Goal: Information Seeking & Learning: Learn about a topic

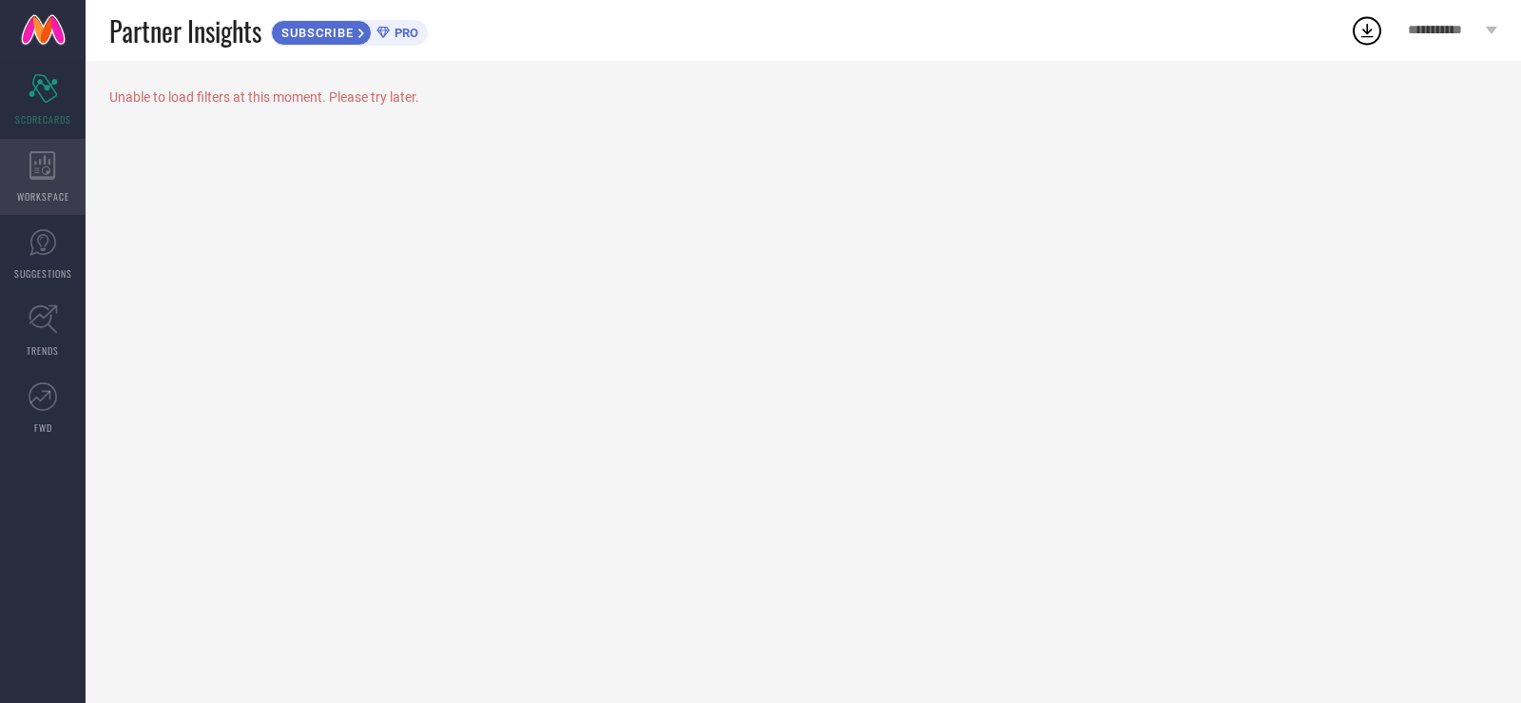
click at [21, 153] on div "WORKSPACE" at bounding box center [43, 177] width 86 height 76
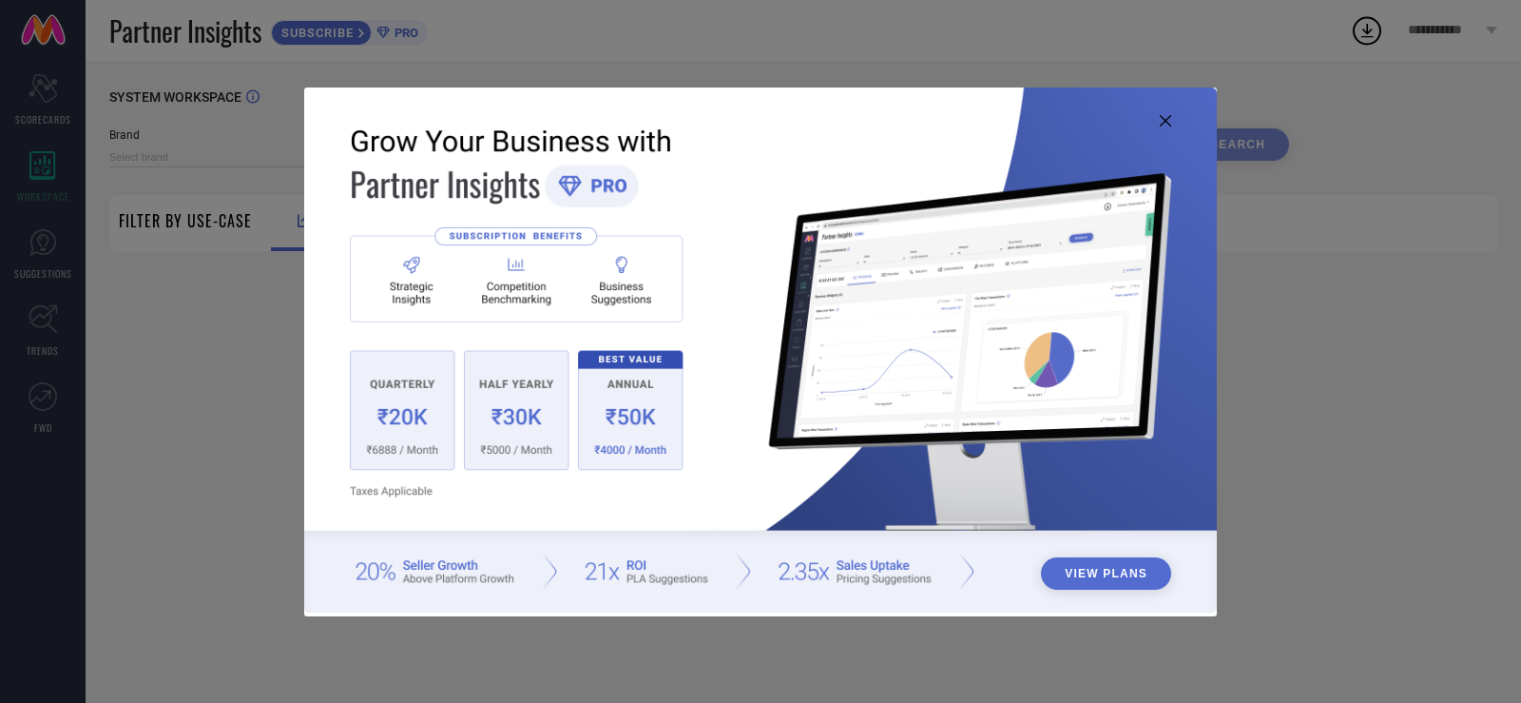
type input "1 STOP FASHION"
type input "All"
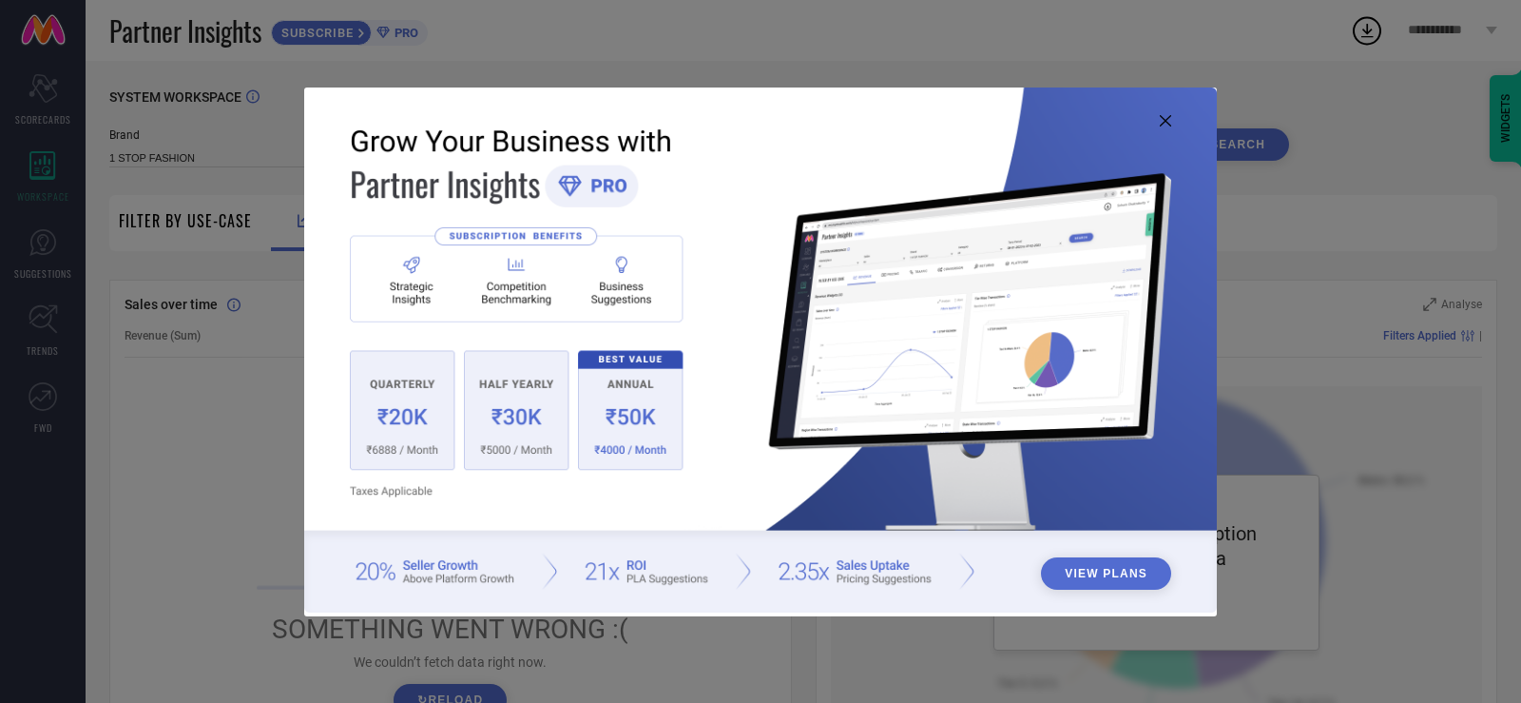
click at [1326, 431] on div "View Plans" at bounding box center [760, 351] width 1521 height 703
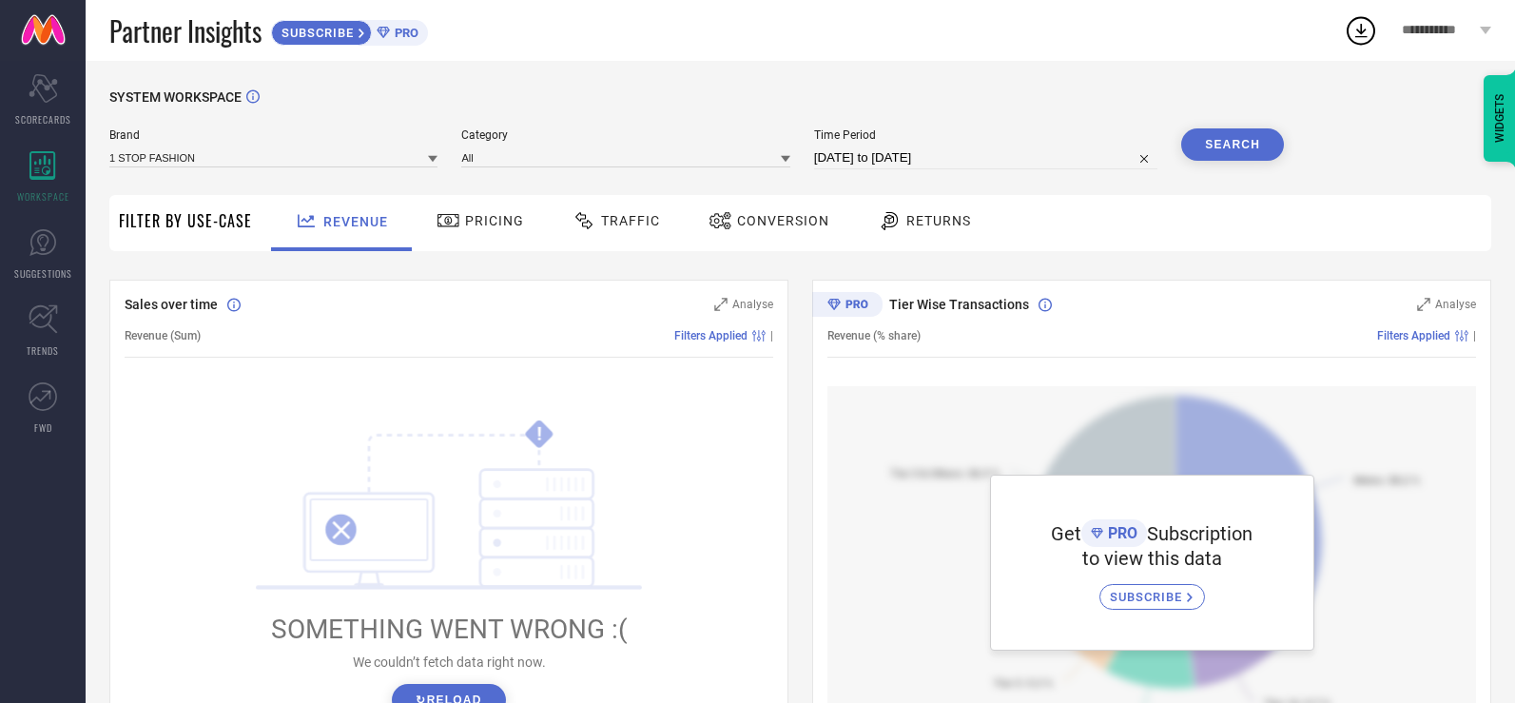
click at [477, 235] on div "Pricing" at bounding box center [480, 220] width 97 height 32
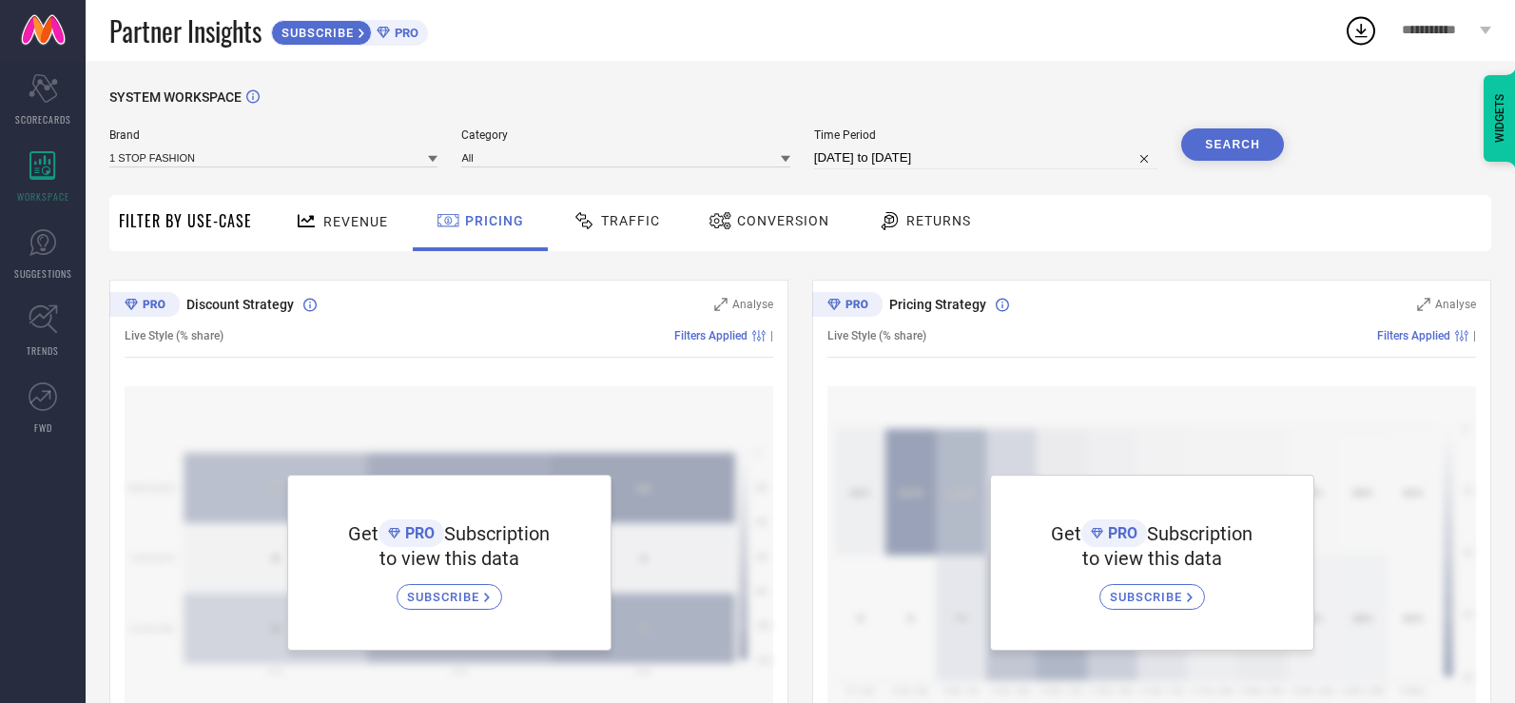
click at [621, 222] on span "Traffic" at bounding box center [630, 220] width 59 height 15
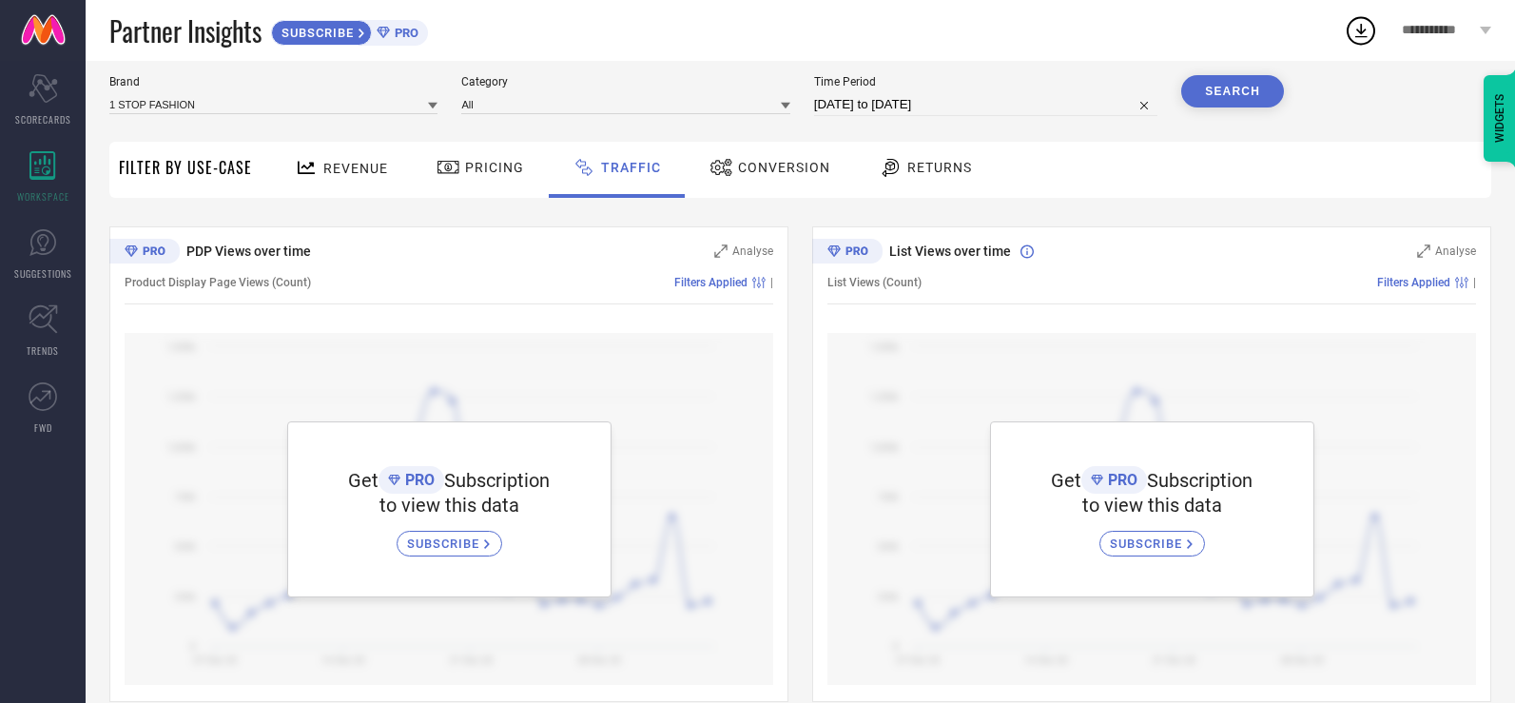
scroll to position [82, 0]
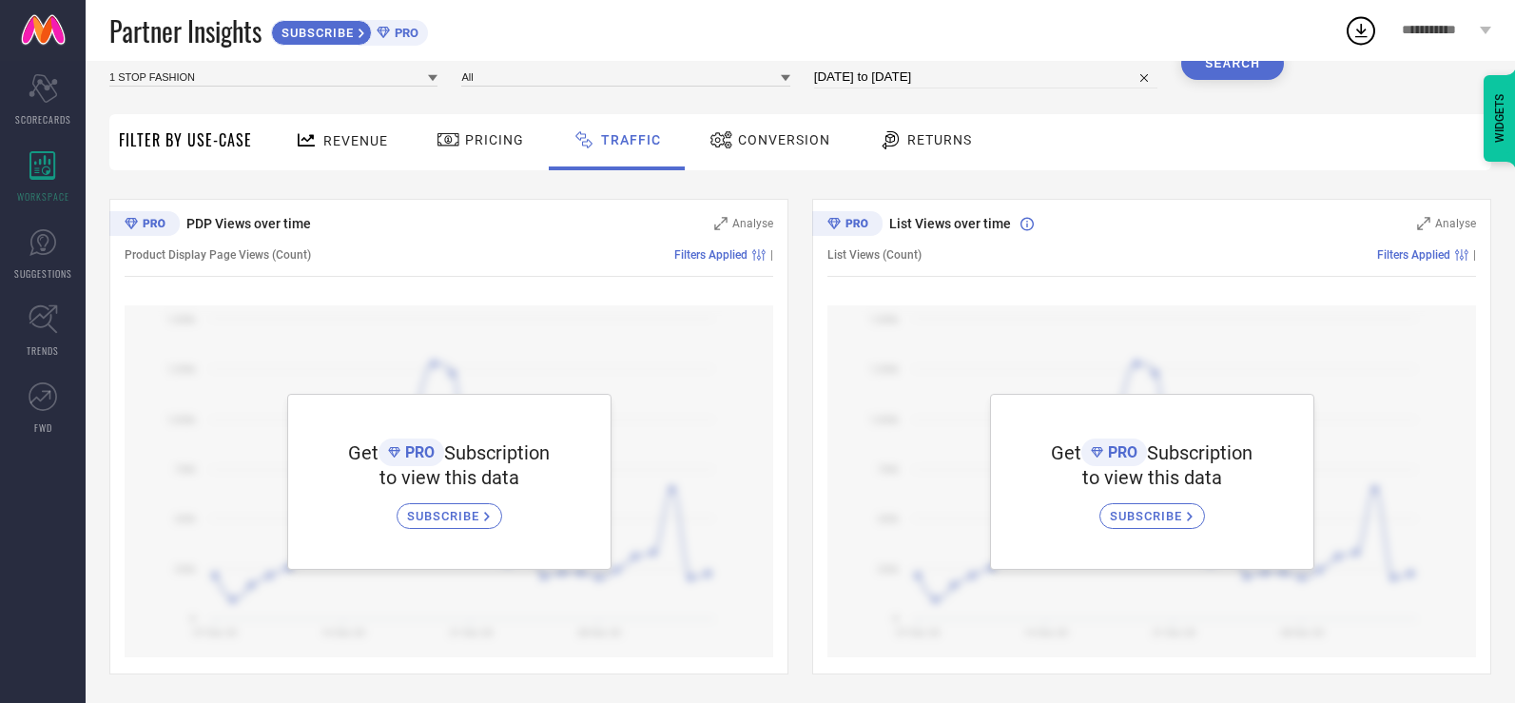
click at [777, 152] on div "Conversion" at bounding box center [770, 140] width 130 height 32
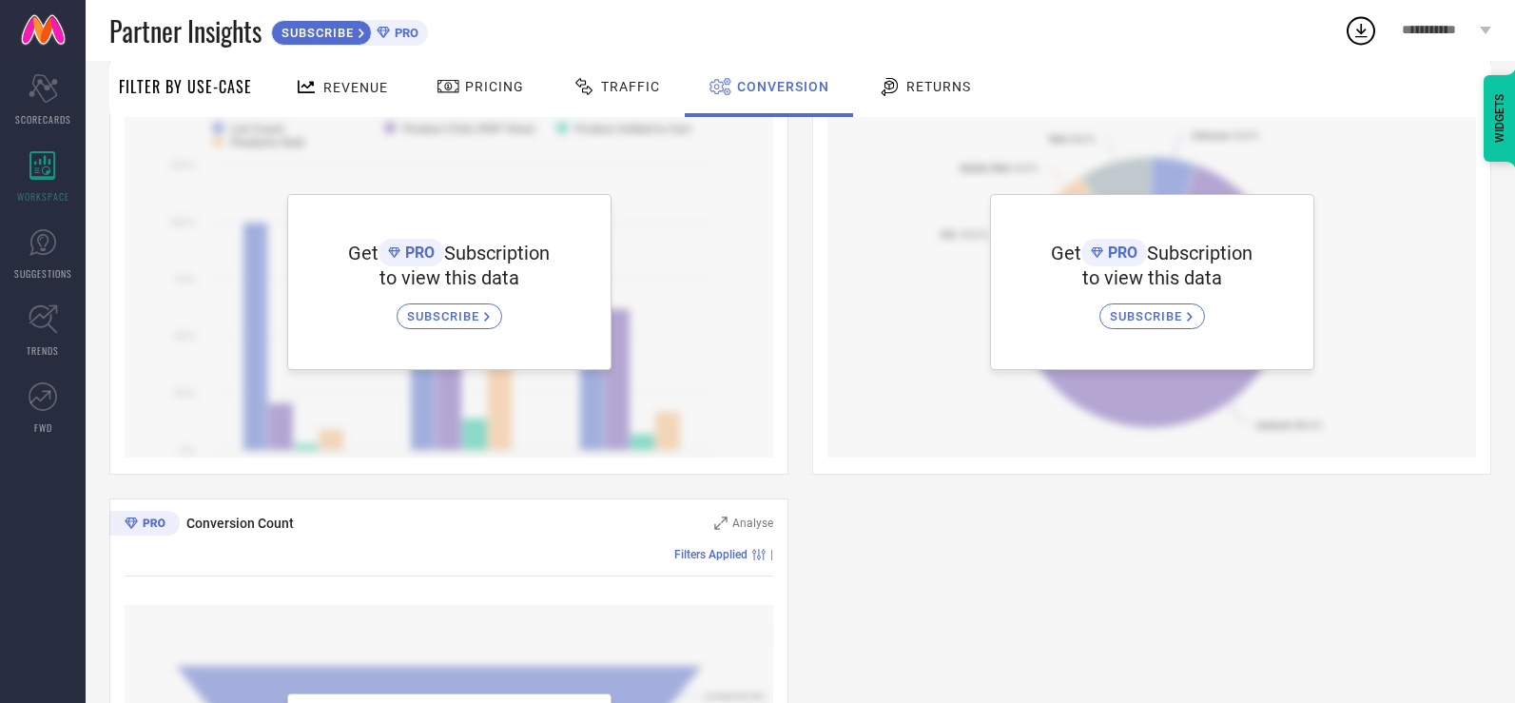
scroll to position [106, 0]
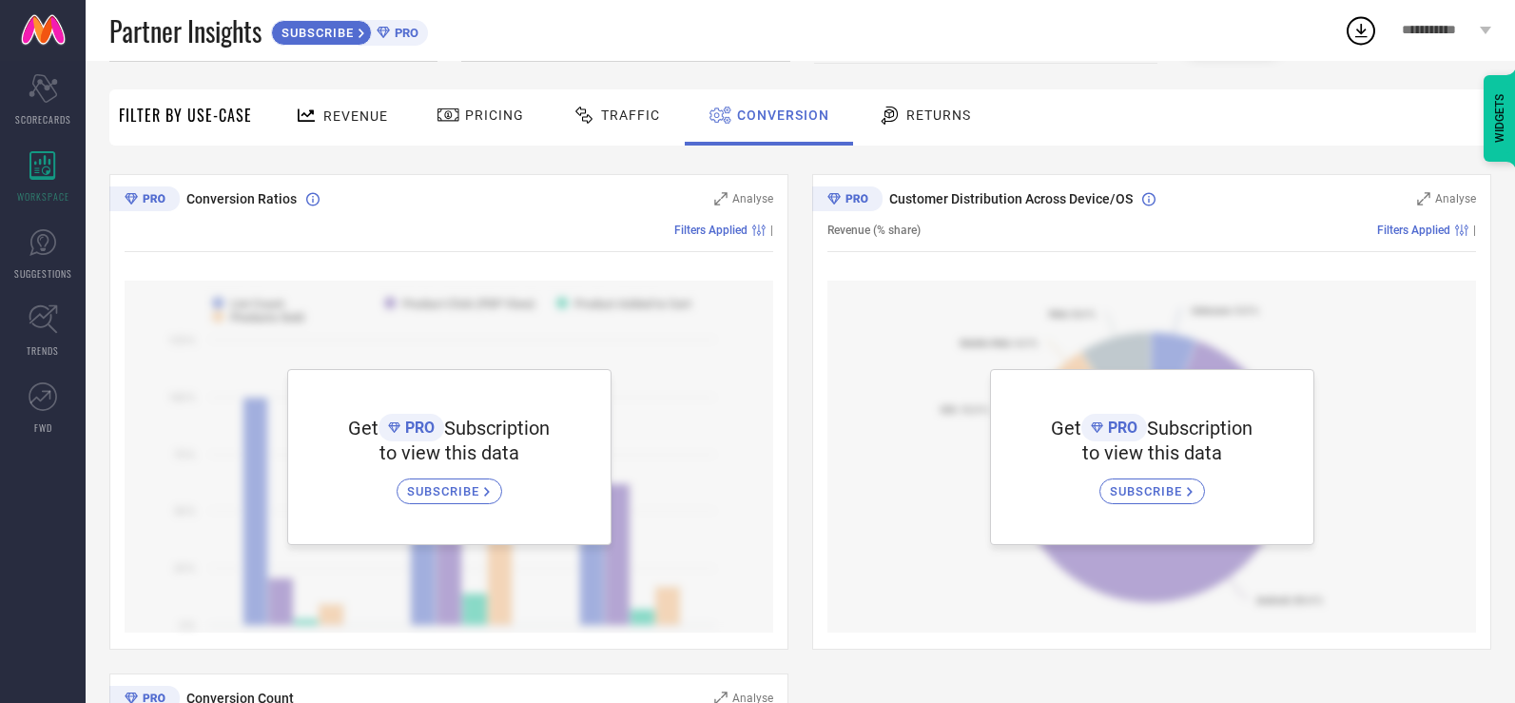
click at [924, 125] on div "Returns" at bounding box center [924, 115] width 103 height 32
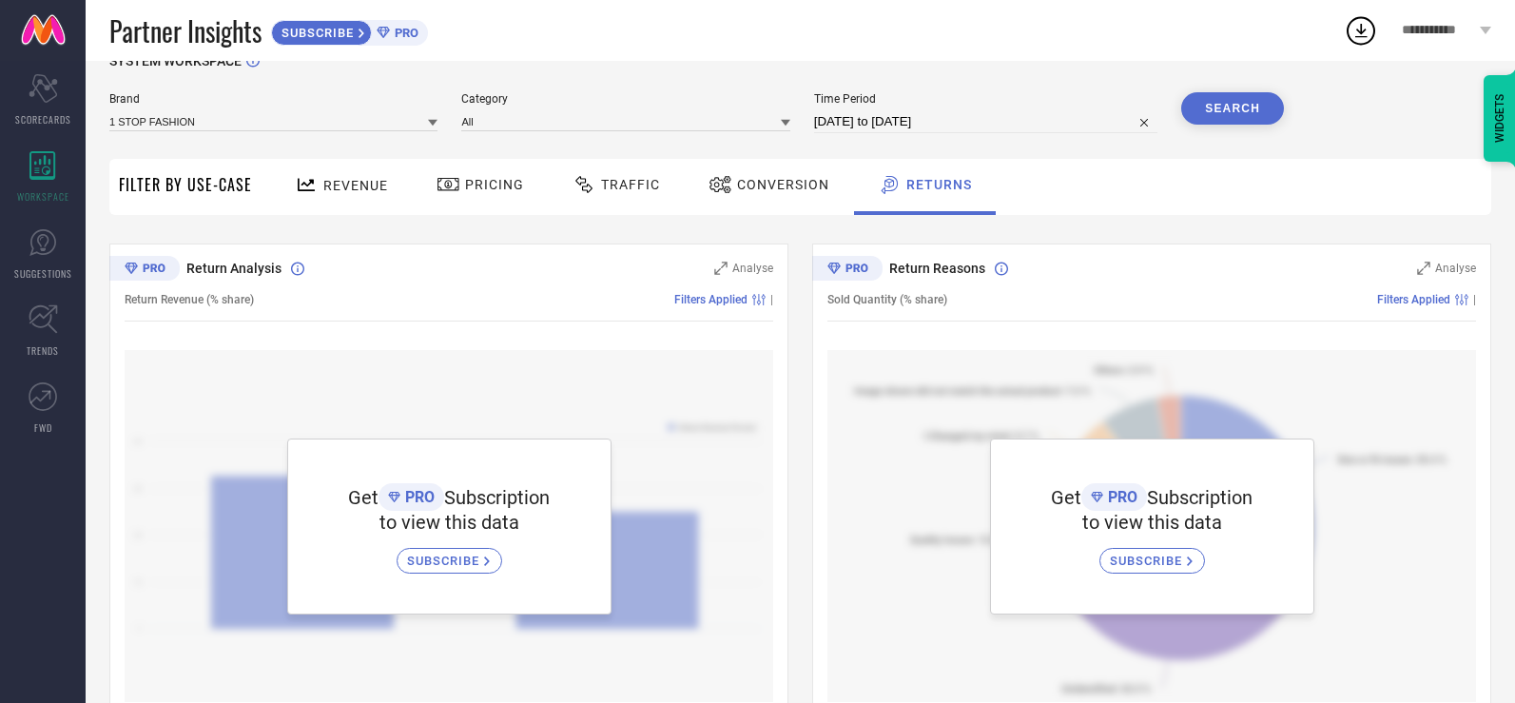
scroll to position [34, 0]
click at [32, 89] on icon "Scorecard" at bounding box center [43, 88] width 29 height 29
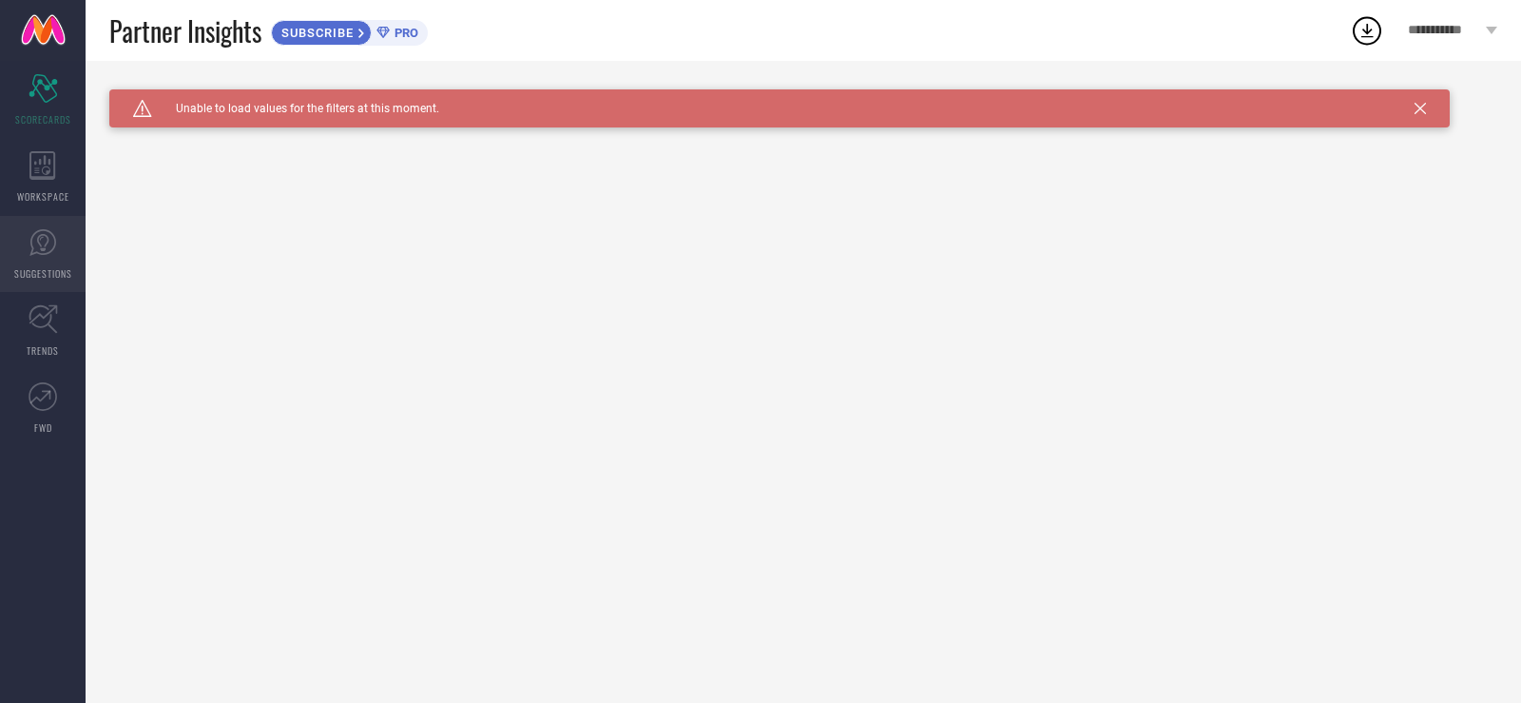
click at [38, 263] on link "SUGGESTIONS" at bounding box center [43, 254] width 86 height 76
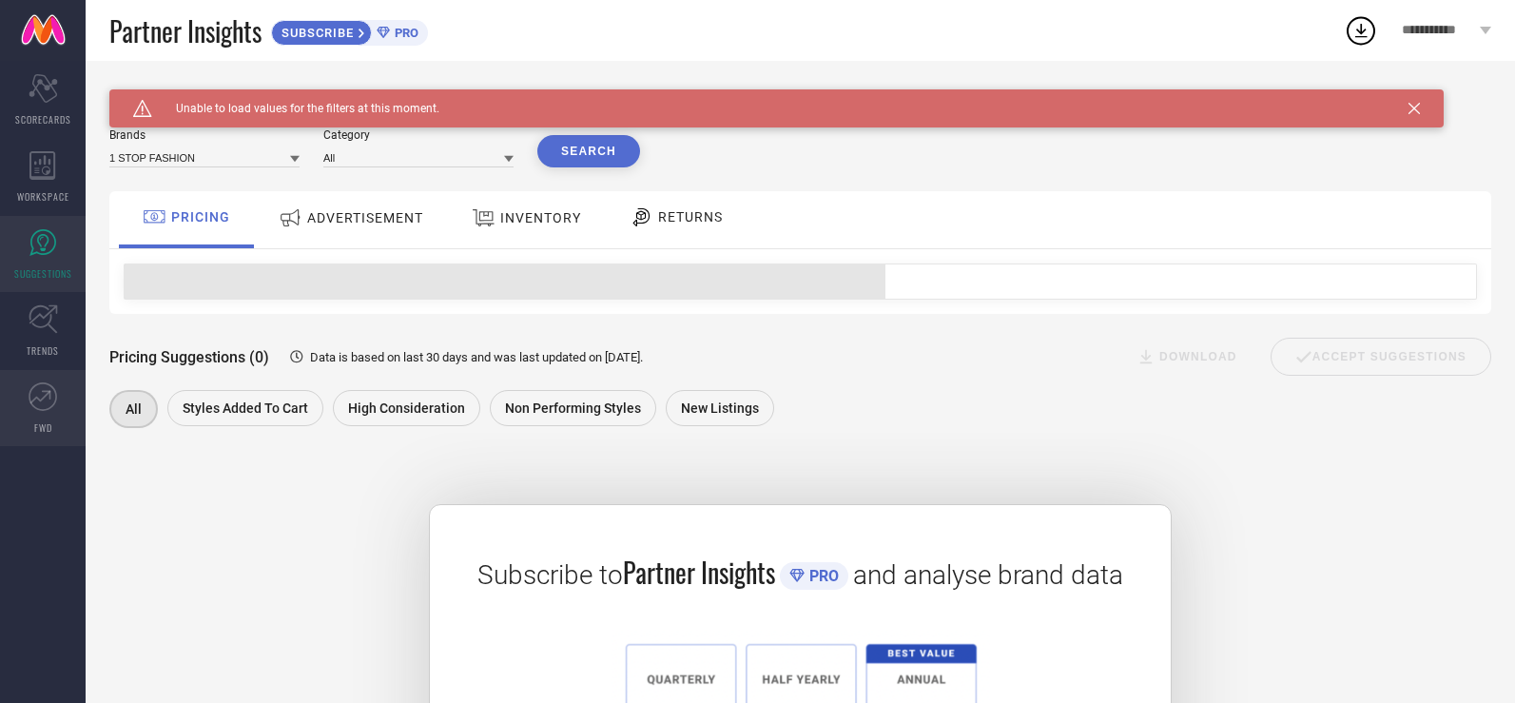
click at [40, 411] on link "FWD" at bounding box center [43, 408] width 86 height 76
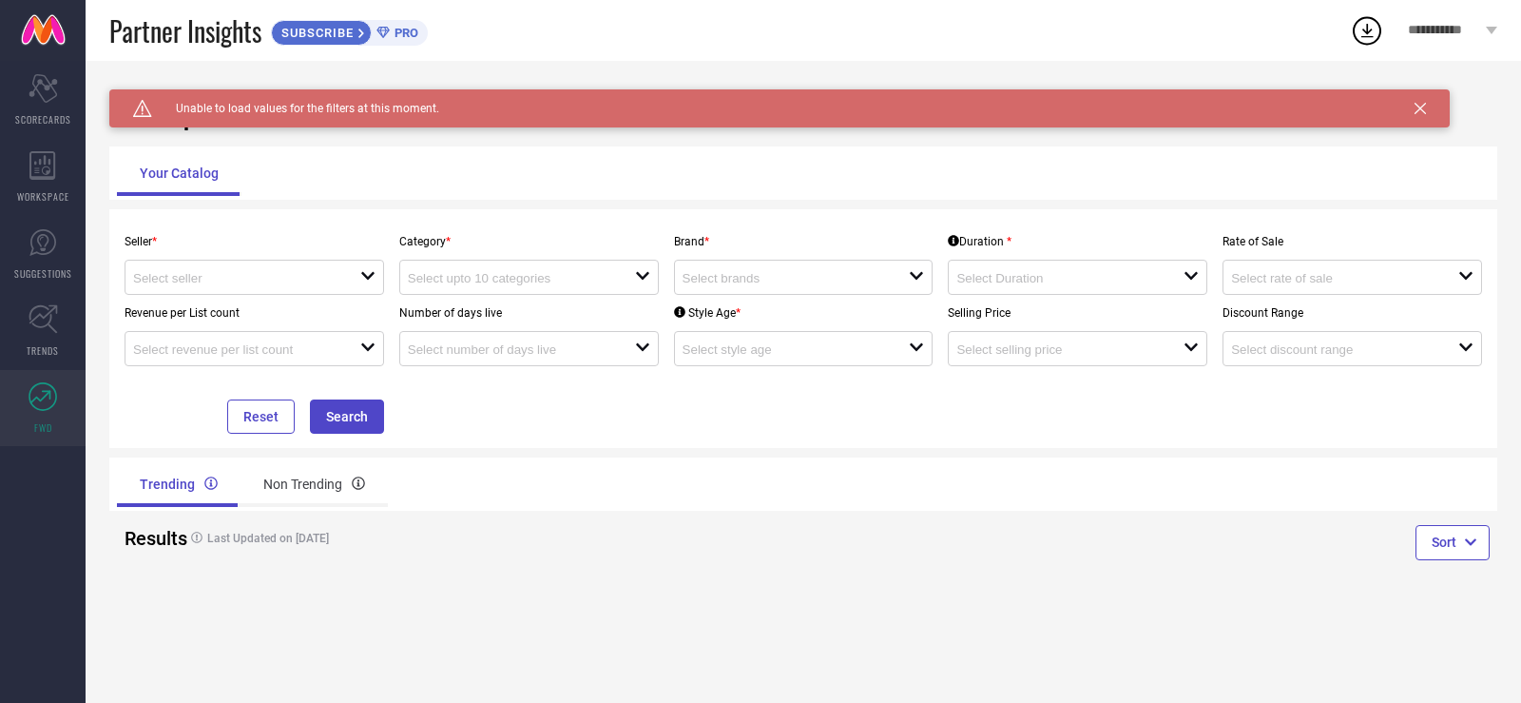
click at [280, 515] on div "Results Last Updated on [DATE]" at bounding box center [456, 538] width 679 height 54
click at [294, 497] on div "Non Trending" at bounding box center [314, 484] width 147 height 46
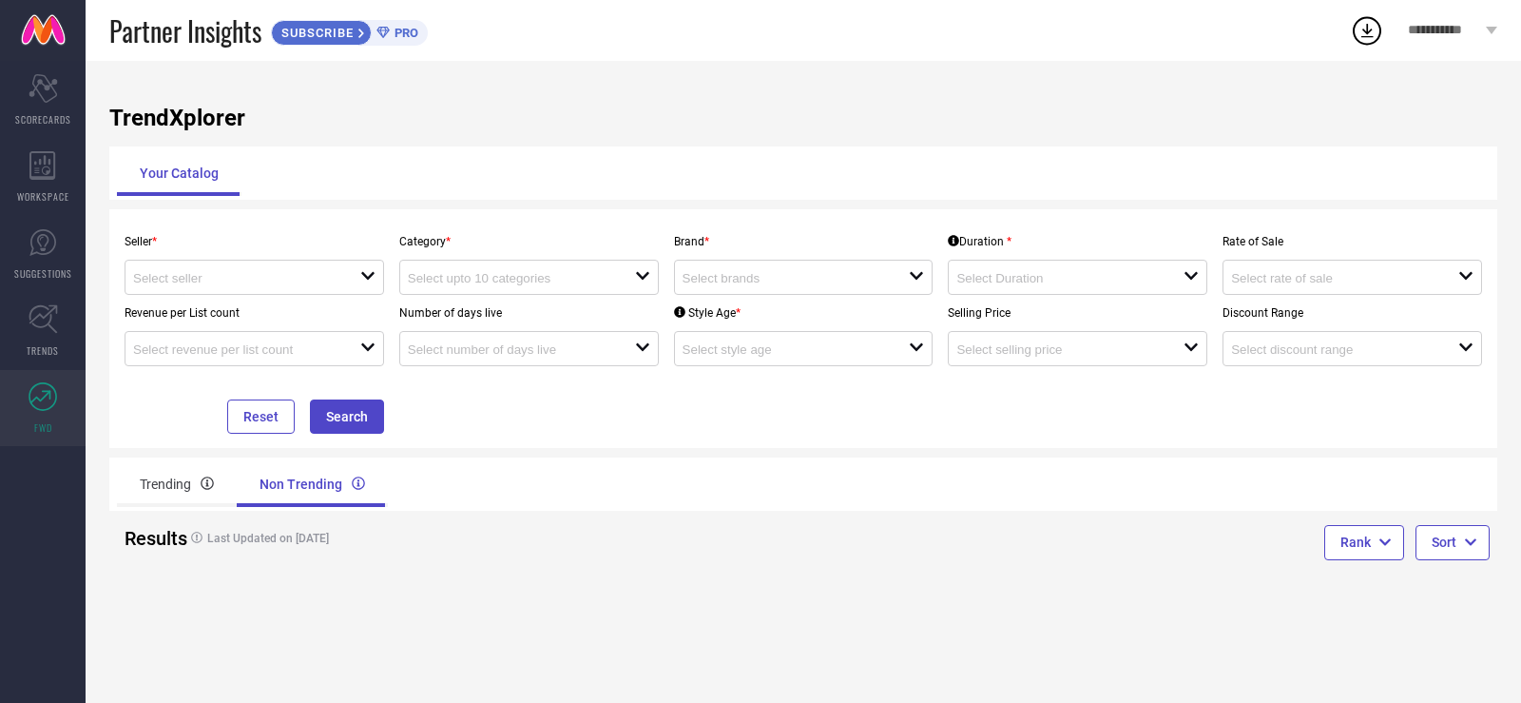
click at [116, 495] on div "Trending Non Trending" at bounding box center [456, 483] width 694 height 53
click at [26, 320] on link "TRENDS" at bounding box center [43, 331] width 86 height 76
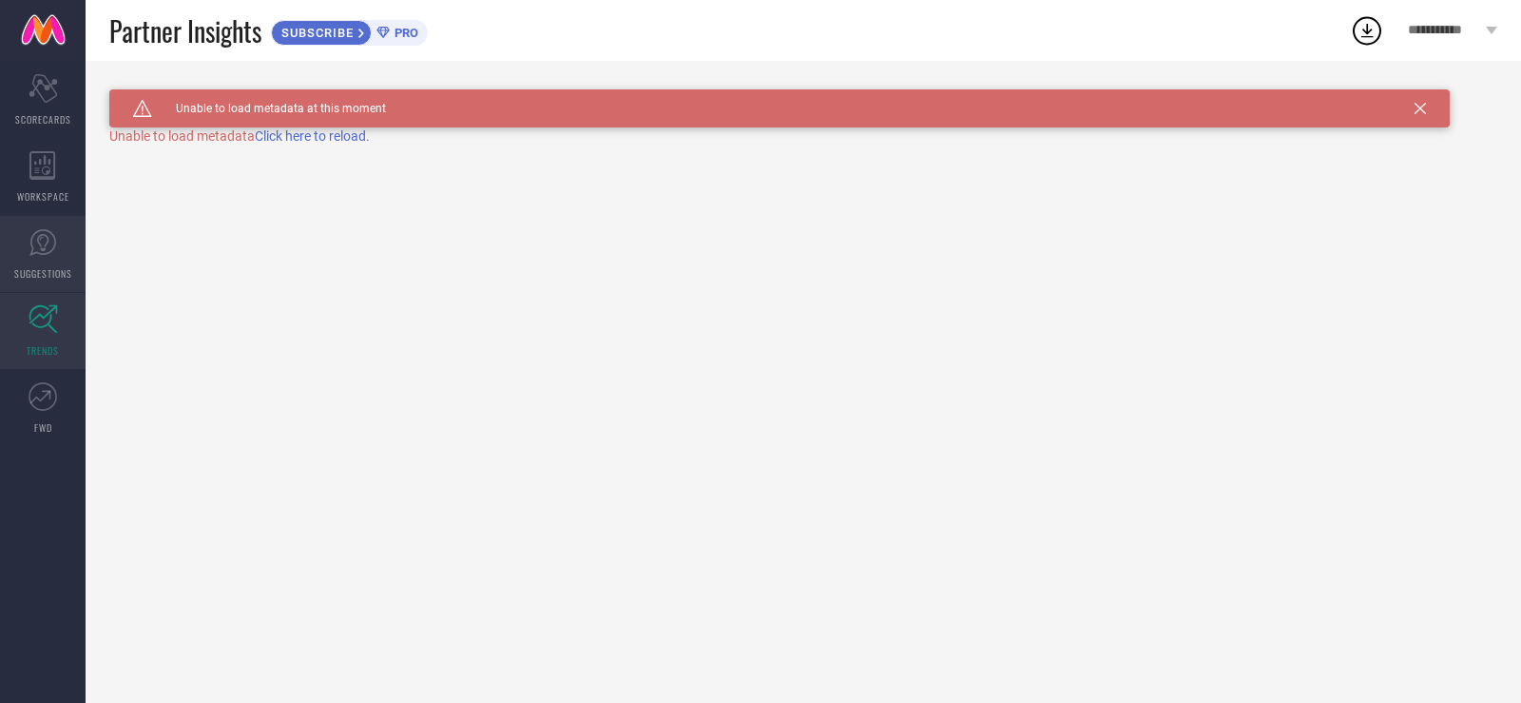
click at [28, 262] on link "SUGGESTIONS" at bounding box center [43, 254] width 86 height 76
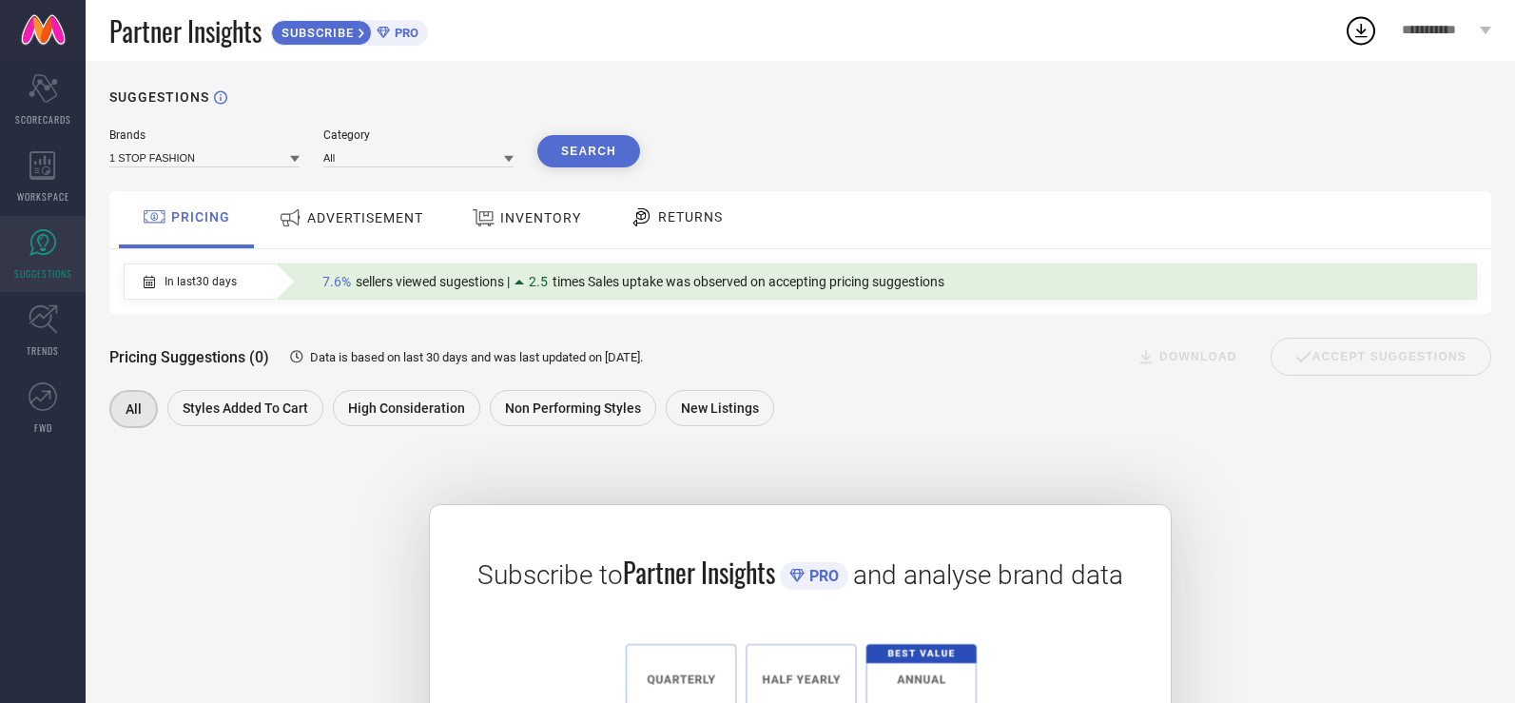
click at [365, 247] on div "ADVERTISEMENT" at bounding box center [351, 219] width 192 height 57
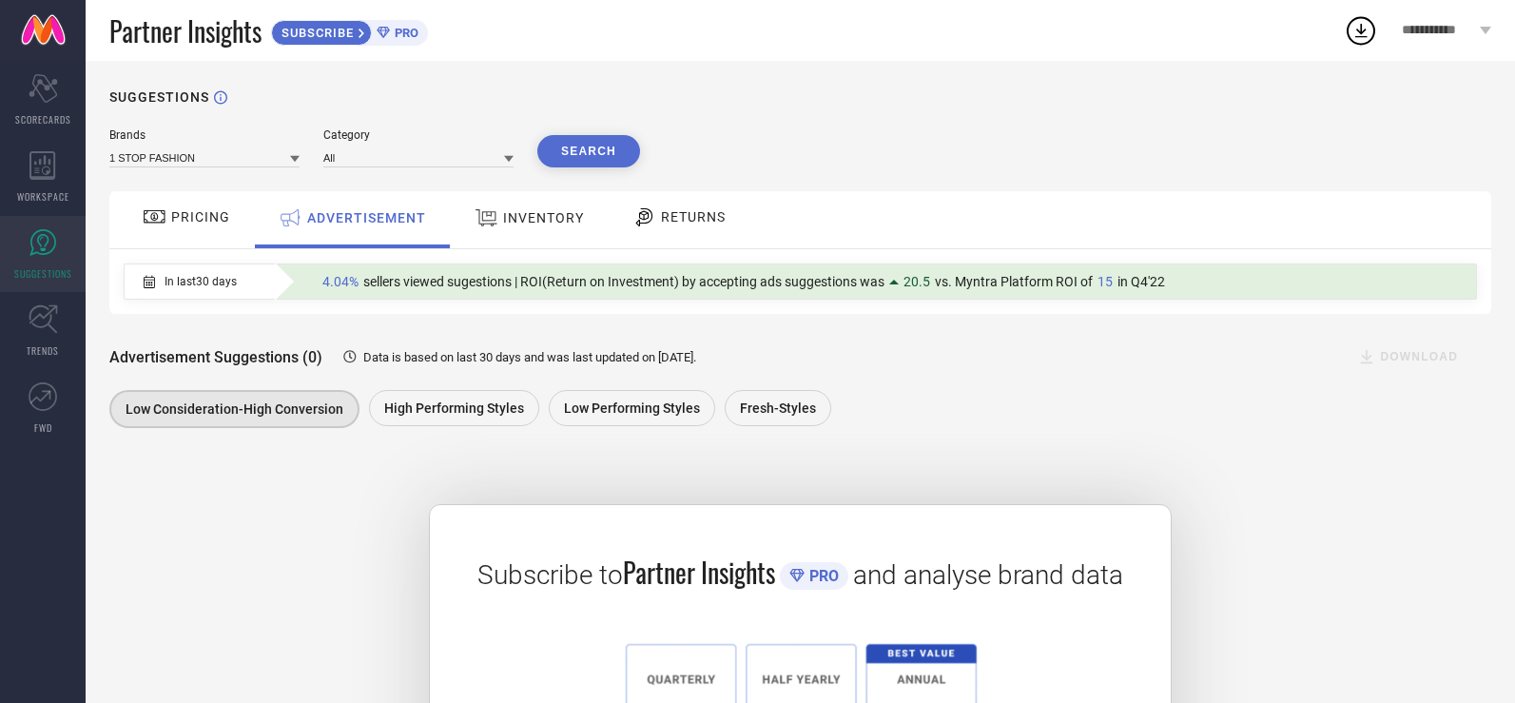
click at [508, 220] on span "INVENTORY" at bounding box center [543, 217] width 81 height 15
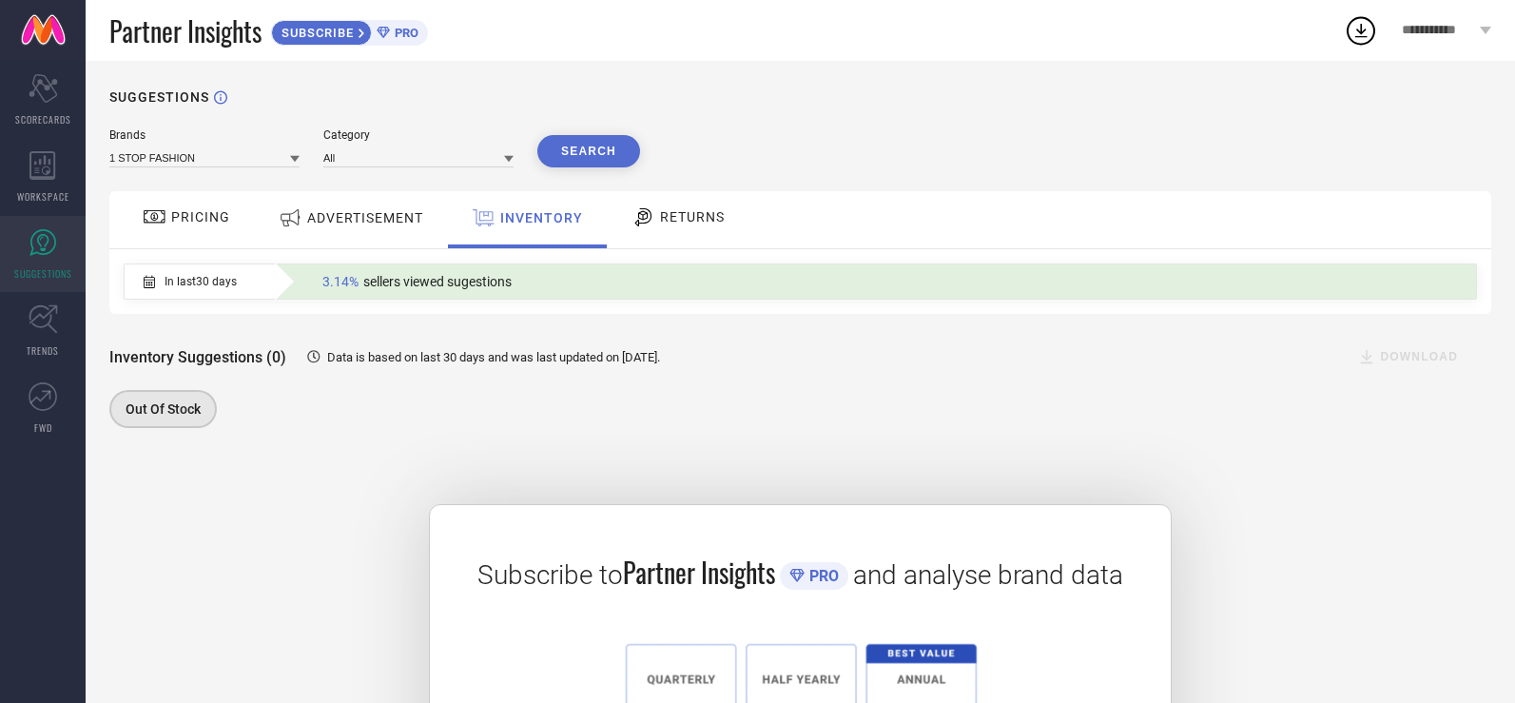
click at [665, 210] on span "RETURNS" at bounding box center [692, 216] width 65 height 15
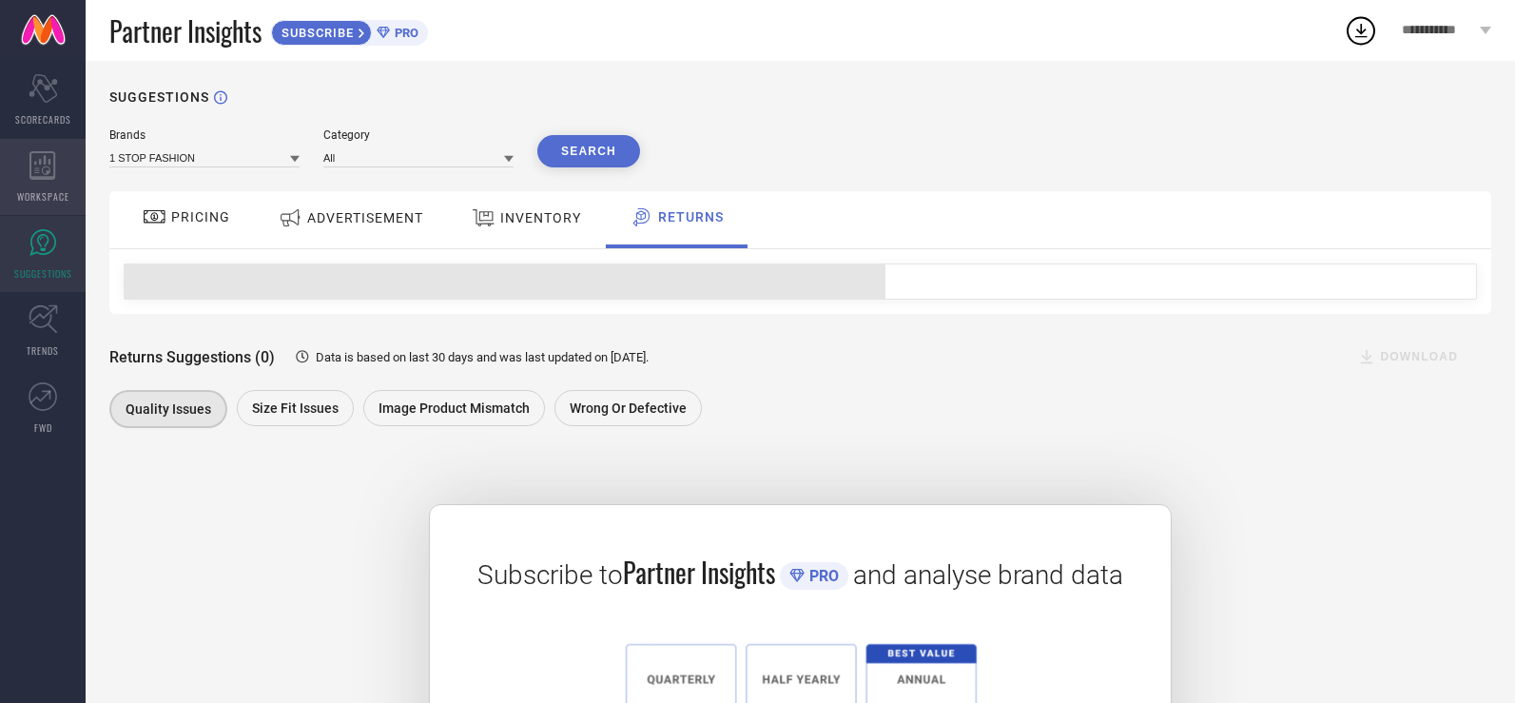
click at [46, 146] on div "WORKSPACE" at bounding box center [43, 177] width 86 height 76
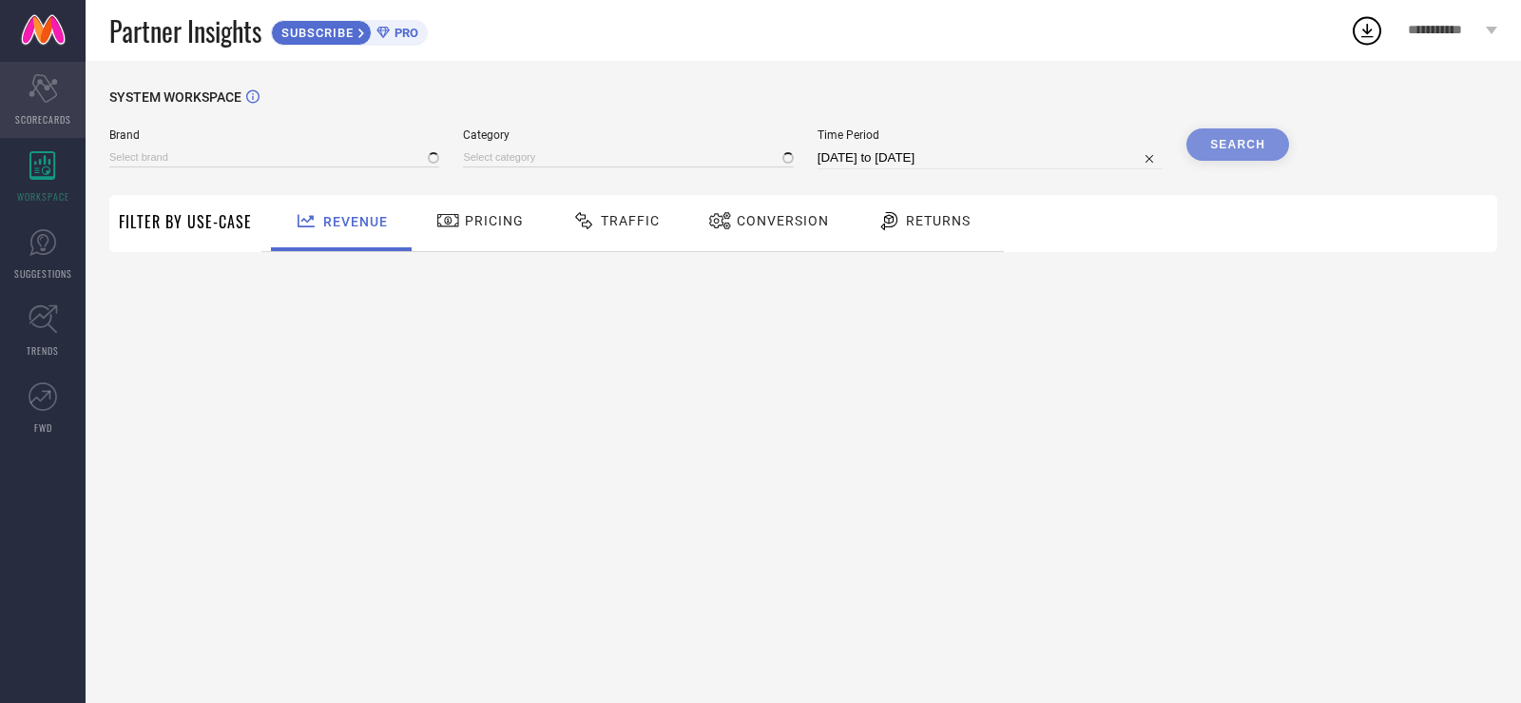
type input "1 STOP FASHION"
type input "All"
